Goal: Task Accomplishment & Management: Use online tool/utility

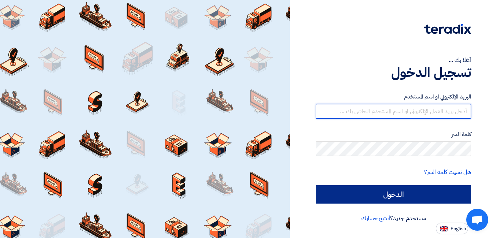
type input "[DOMAIN_NAME][EMAIL_ADDRESS][DOMAIN_NAME]"
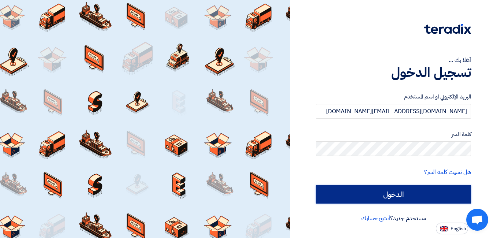
click at [350, 192] on input "الدخول" at bounding box center [393, 194] width 155 height 18
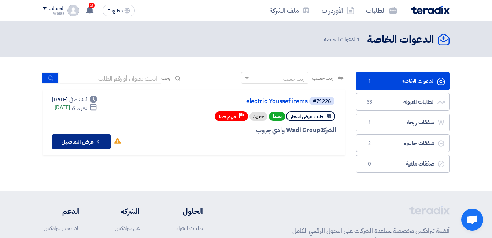
click at [85, 144] on button "Check details عرض التفاصيل" at bounding box center [81, 141] width 59 height 15
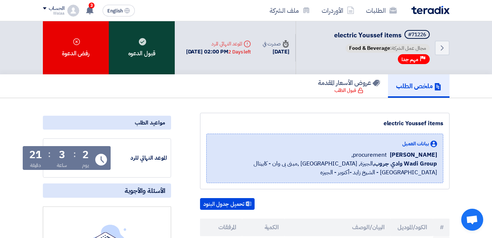
click at [145, 47] on div "قبول الدعوه" at bounding box center [142, 47] width 66 height 53
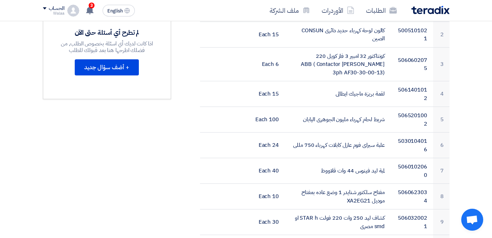
scroll to position [146, 0]
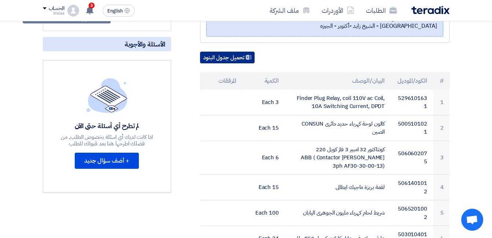
click at [227, 59] on button "تحميل جدول البنود" at bounding box center [227, 58] width 55 height 12
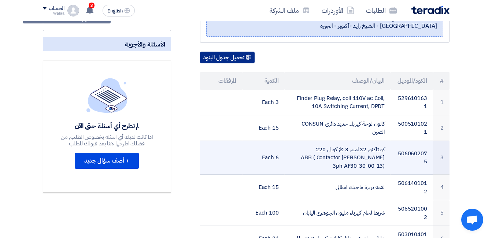
scroll to position [293, 0]
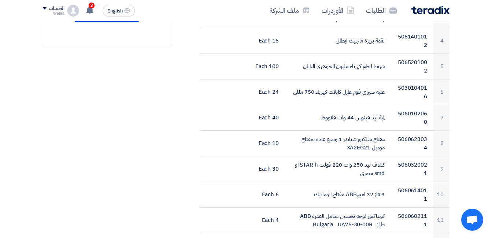
click at [129, 142] on div "مواعيد الطلب الموعد النهائي للرد Time Remaining 2 يوم : 3 ساعة : 20 دقيقة الأسئ…" at bounding box center [106, 174] width 139 height 709
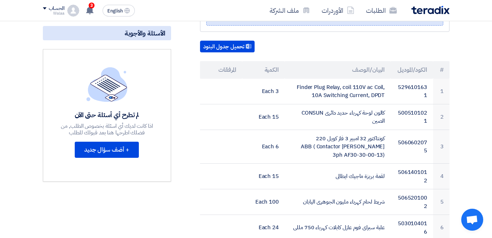
scroll to position [146, 0]
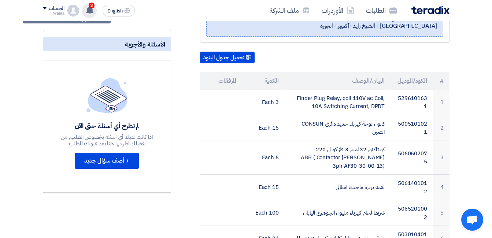
click at [89, 10] on use at bounding box center [89, 10] width 7 height 8
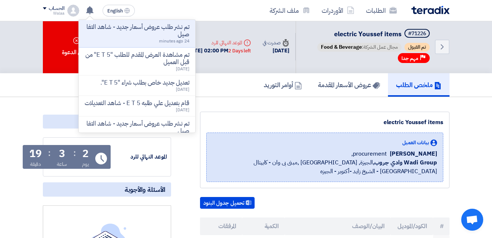
scroll to position [0, 0]
